Goal: Information Seeking & Learning: Learn about a topic

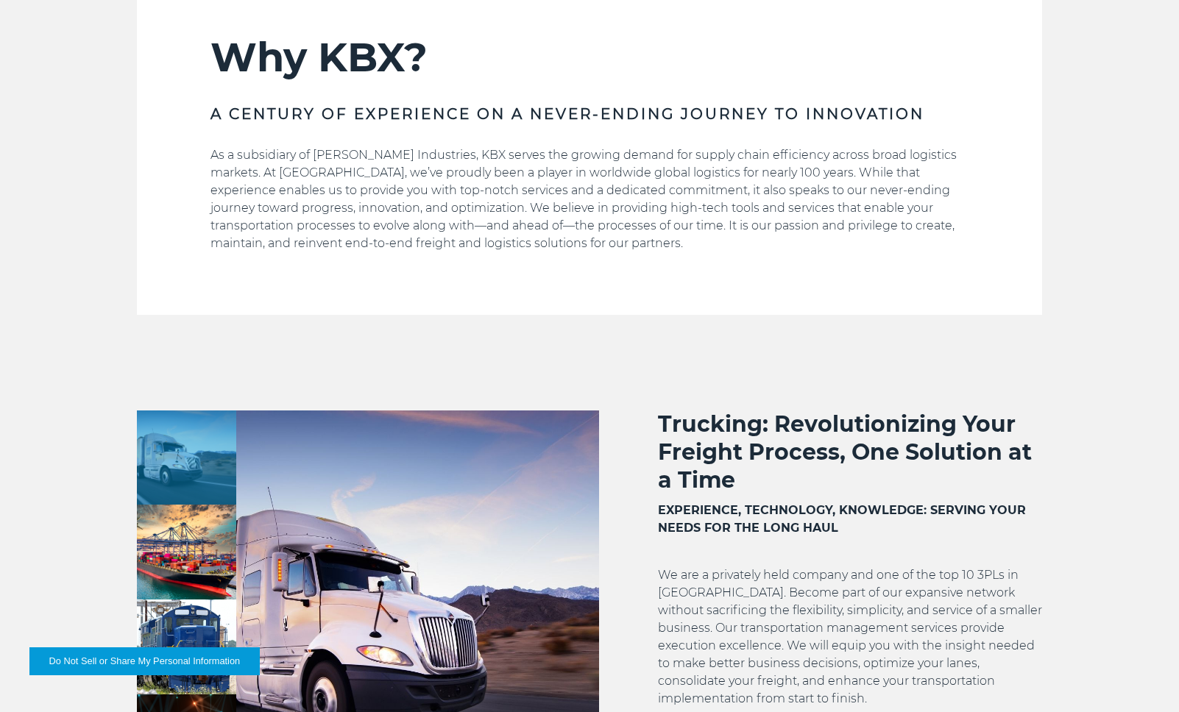
scroll to position [883, 0]
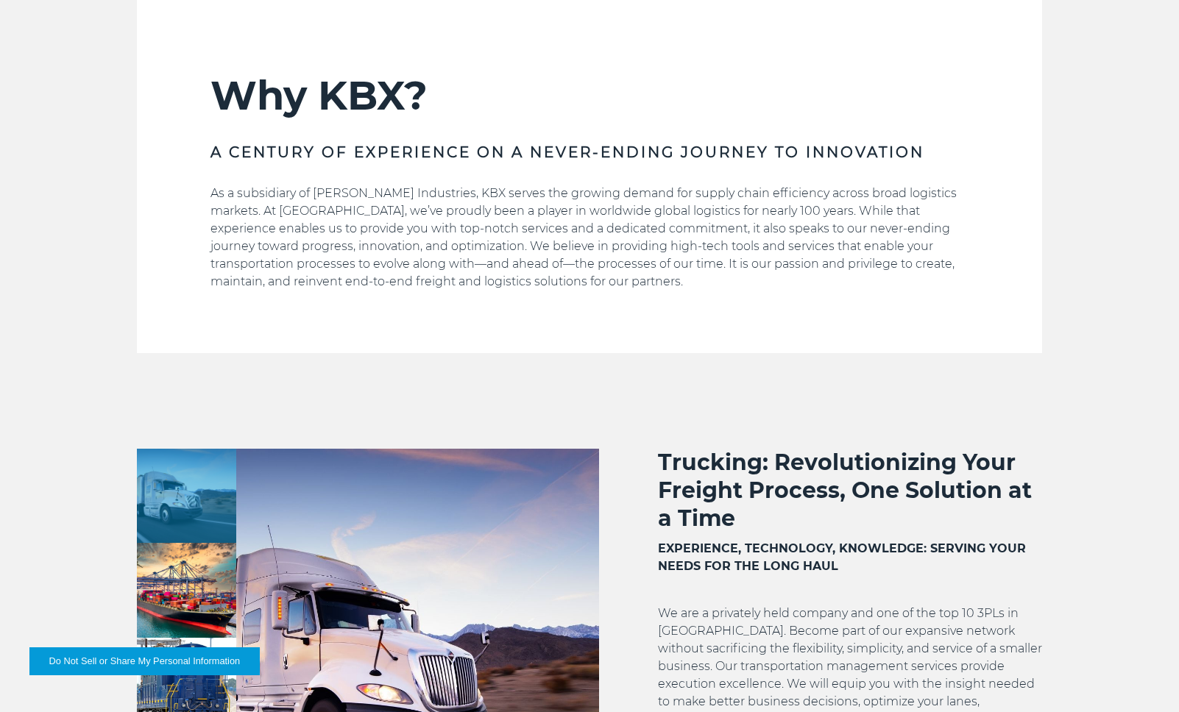
drag, startPoint x: 773, startPoint y: 253, endPoint x: 586, endPoint y: 103, distance: 239.8
click at [584, 103] on h2 "Why KBX?" at bounding box center [590, 95] width 758 height 49
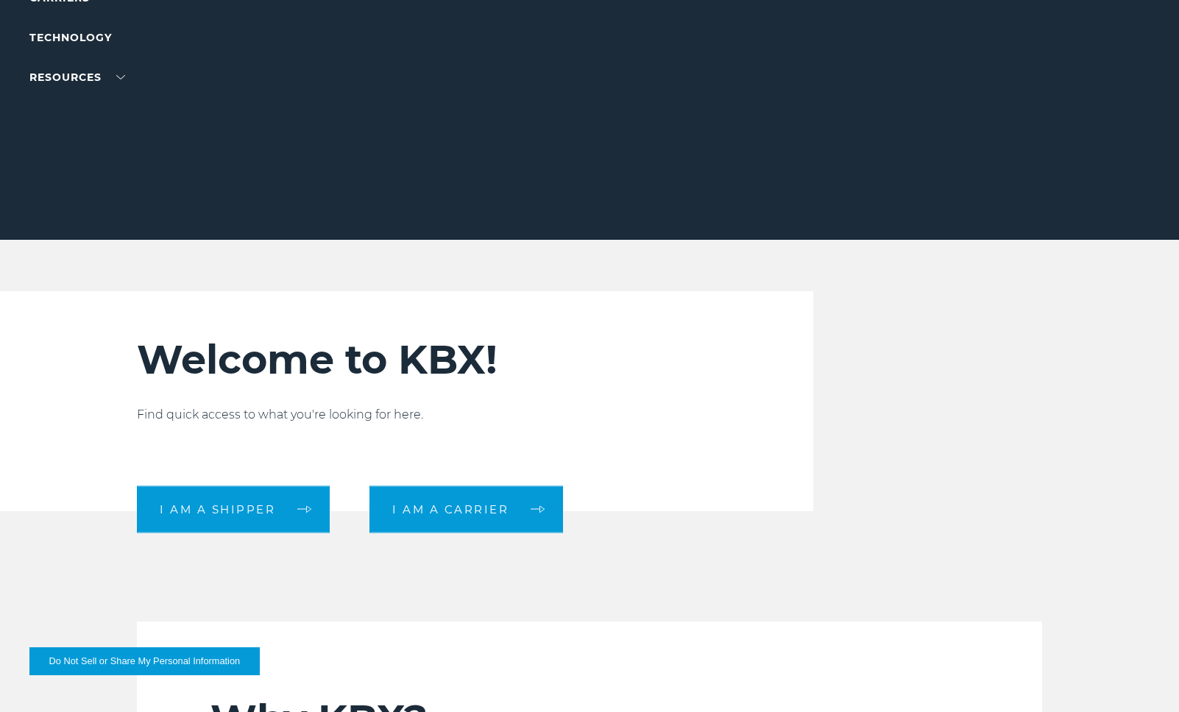
scroll to position [147, 0]
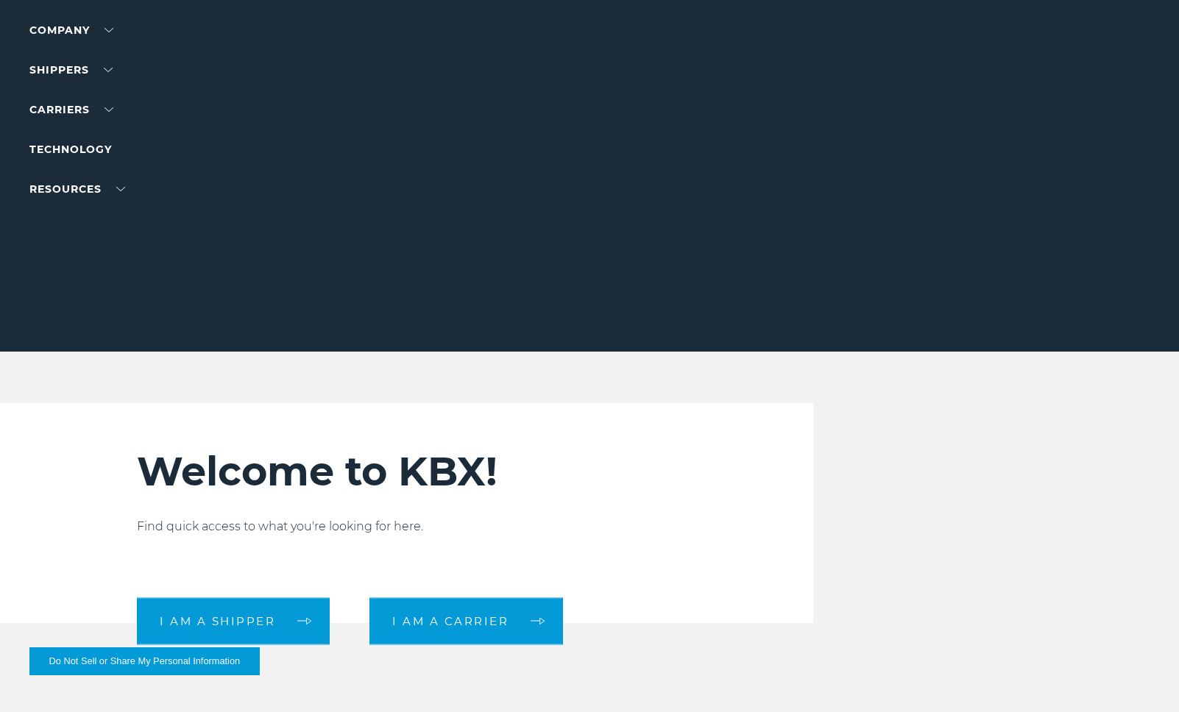
drag, startPoint x: 908, startPoint y: 434, endPoint x: 919, endPoint y: 385, distance: 49.8
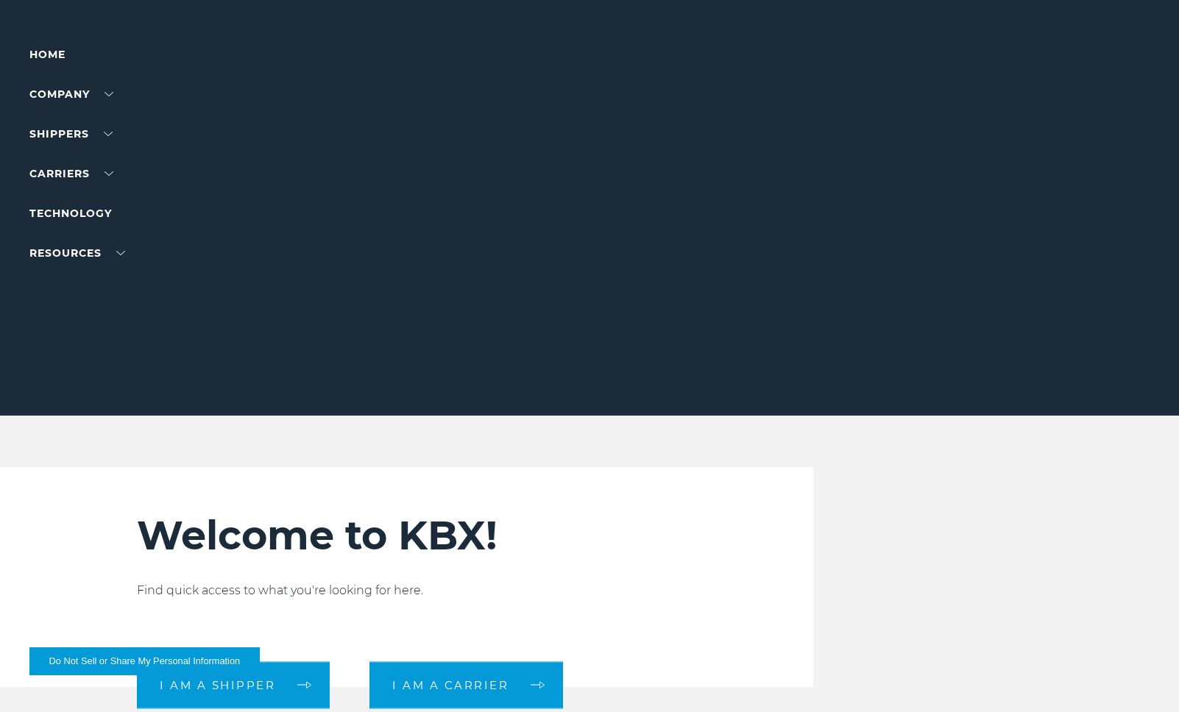
scroll to position [0, 0]
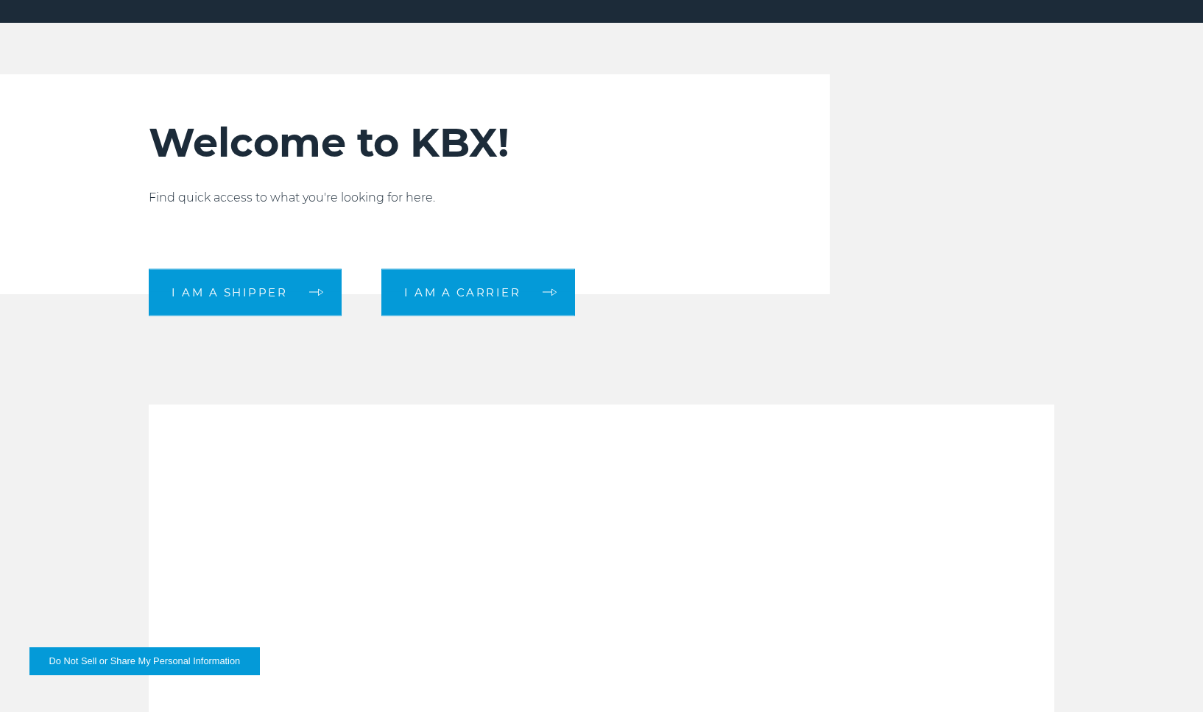
scroll to position [589, 0]
